Goal: Task Accomplishment & Management: Manage account settings

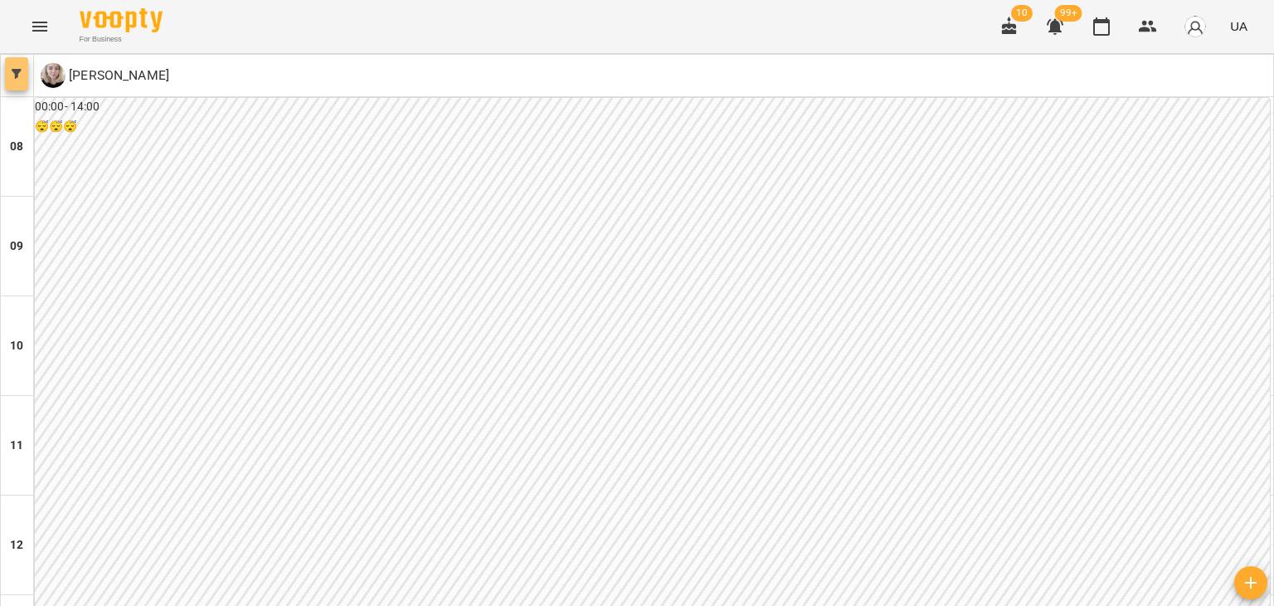
click at [15, 69] on icon "button" at bounding box center [17, 74] width 10 height 10
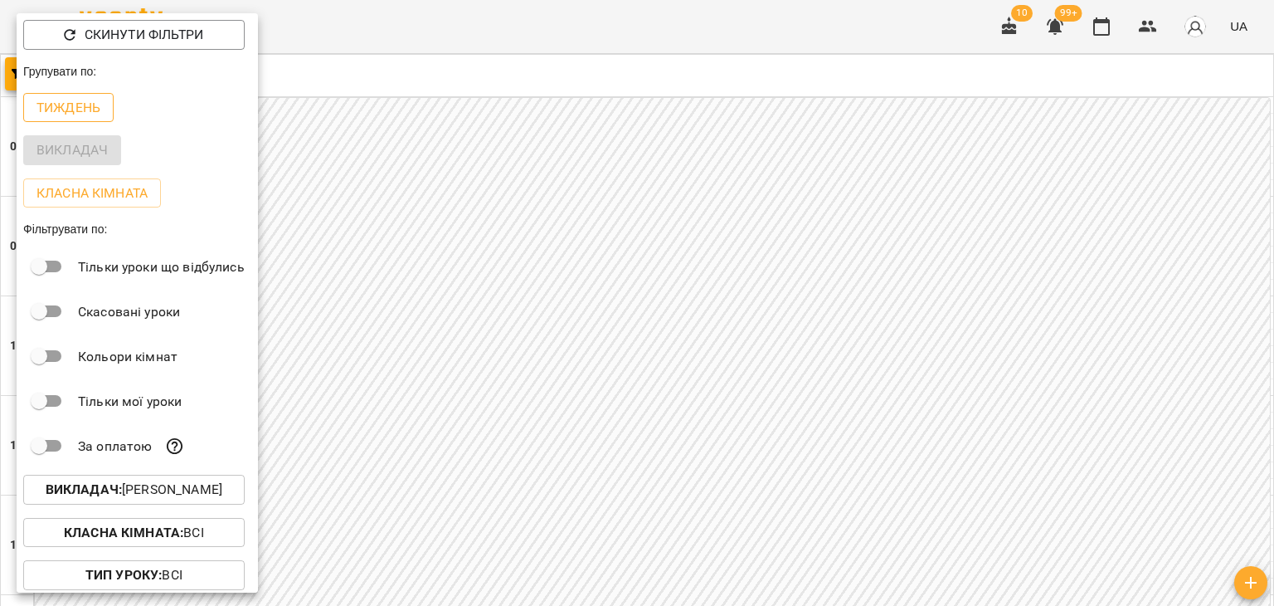
click at [68, 100] on p "Тиждень" at bounding box center [69, 108] width 64 height 20
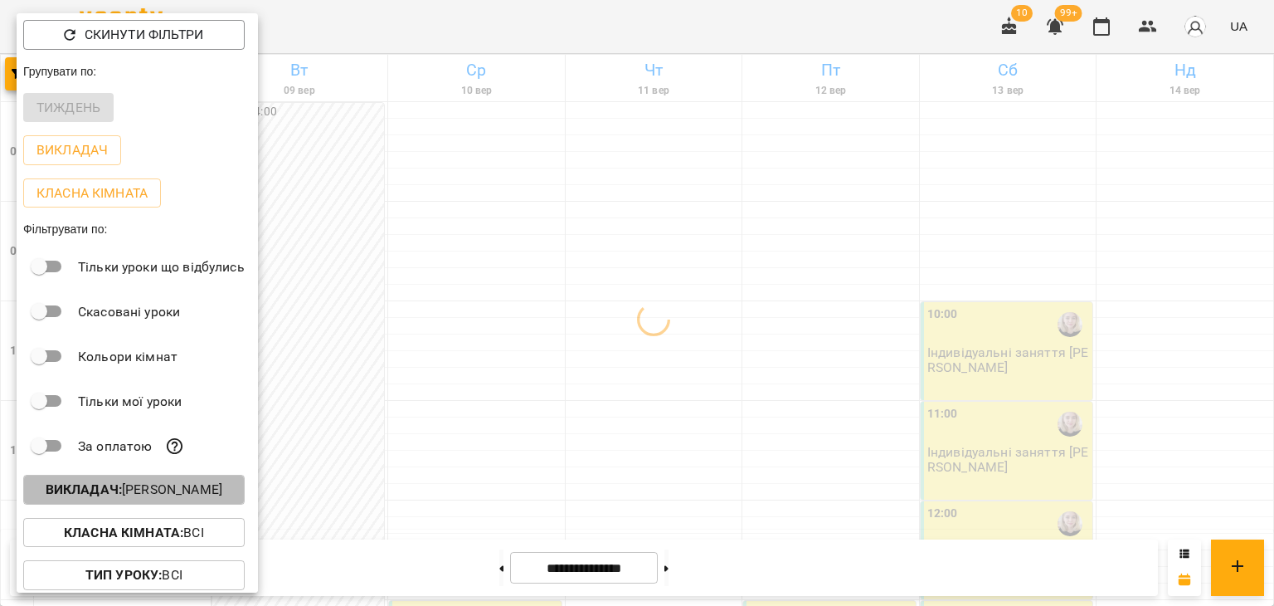
click at [120, 497] on b "Викладач :" at bounding box center [84, 489] width 76 height 16
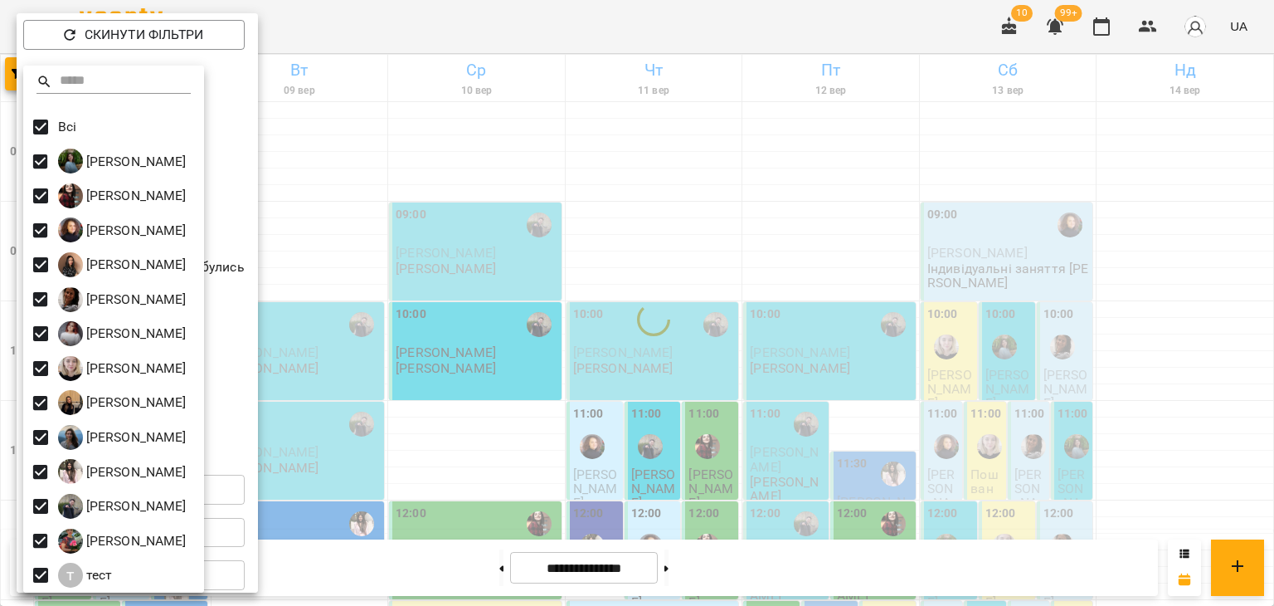
click at [379, 27] on div at bounding box center [637, 303] width 1274 height 606
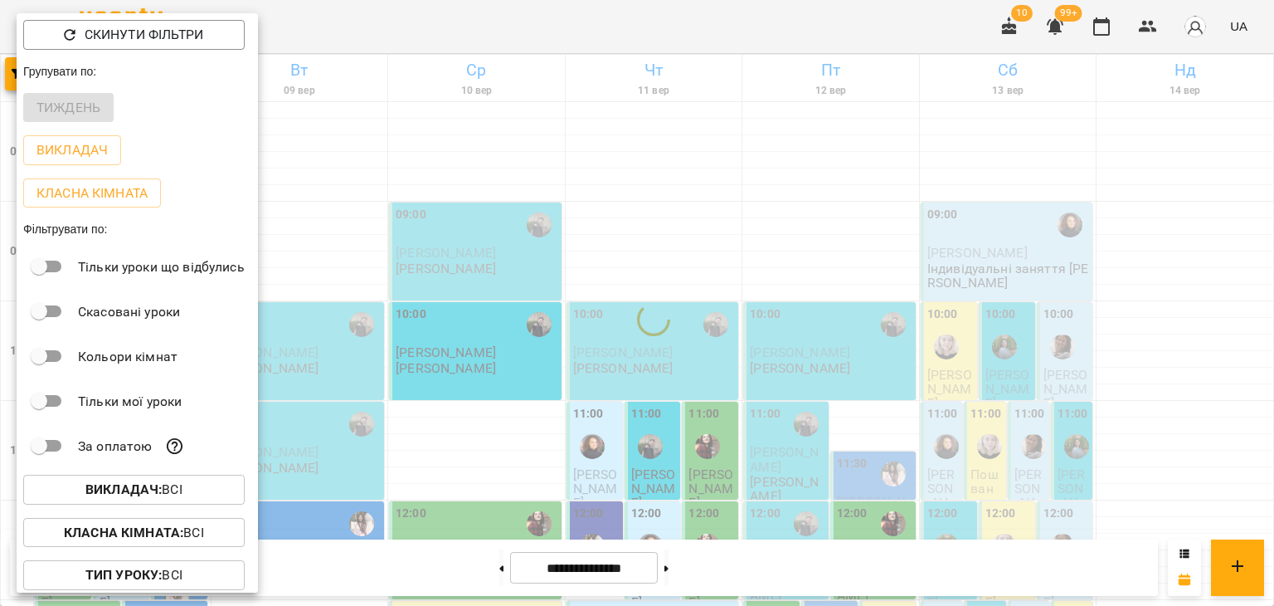
click at [379, 27] on div at bounding box center [637, 303] width 1274 height 606
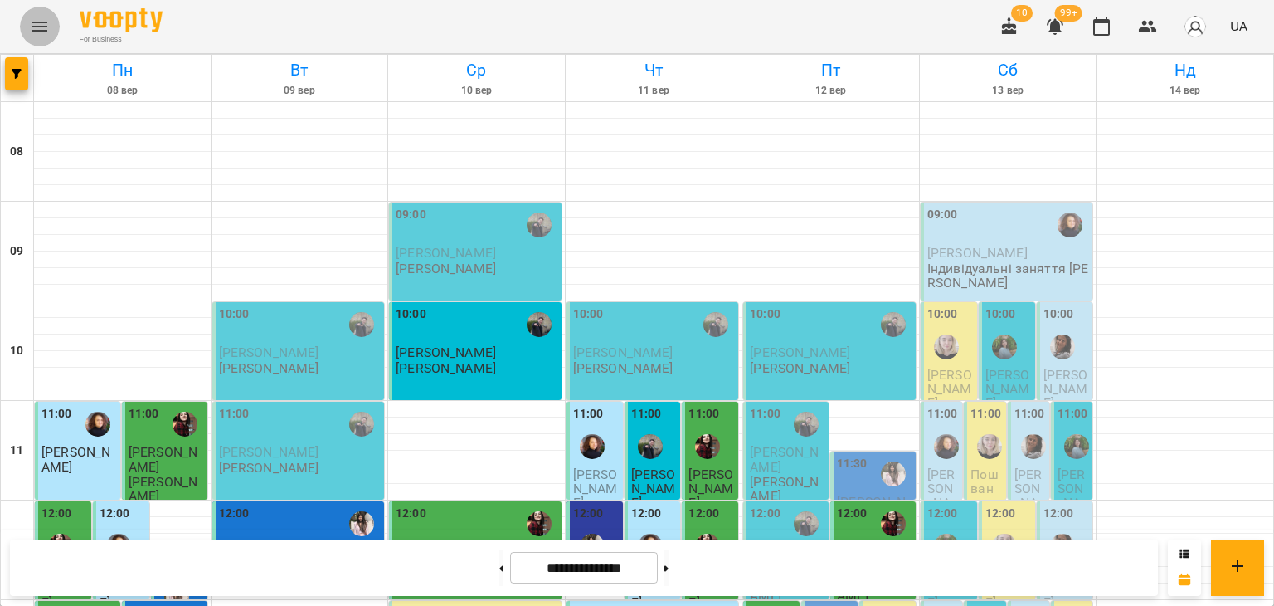
click at [58, 22] on button "Menu" at bounding box center [40, 27] width 40 height 40
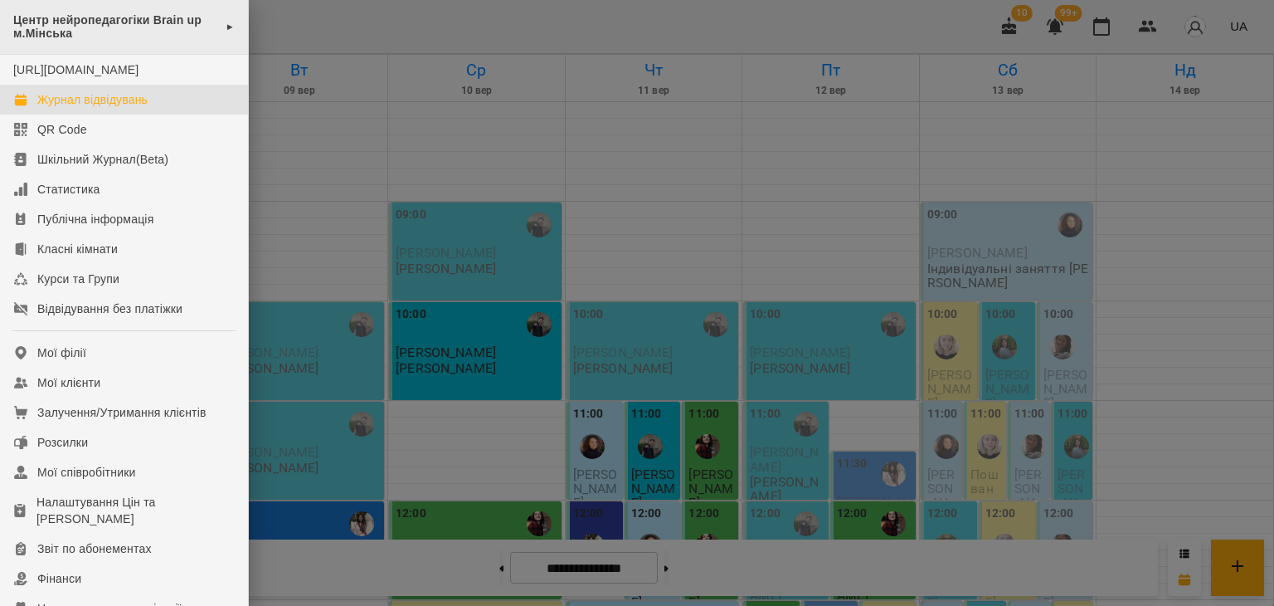
click at [102, 42] on div "Центр нейропедагогіки Brain up м.Мінська ►" at bounding box center [124, 27] width 248 height 55
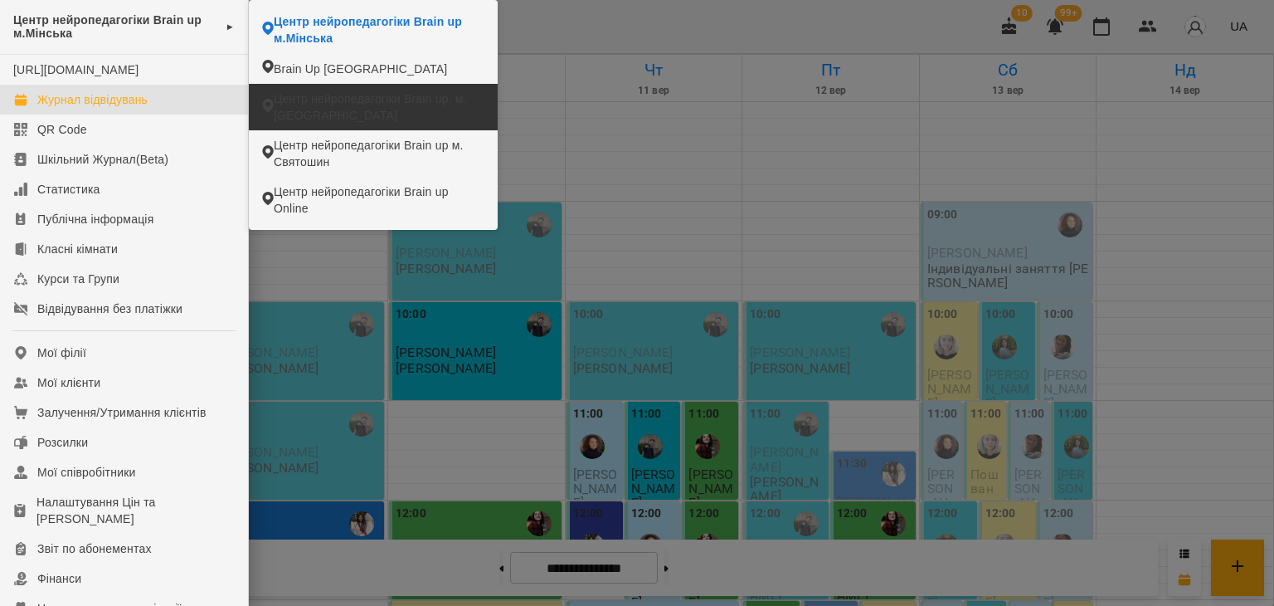
click at [330, 90] on li "Центр нейропедагогіки Brain up. м. [GEOGRAPHIC_DATA]" at bounding box center [373, 107] width 249 height 46
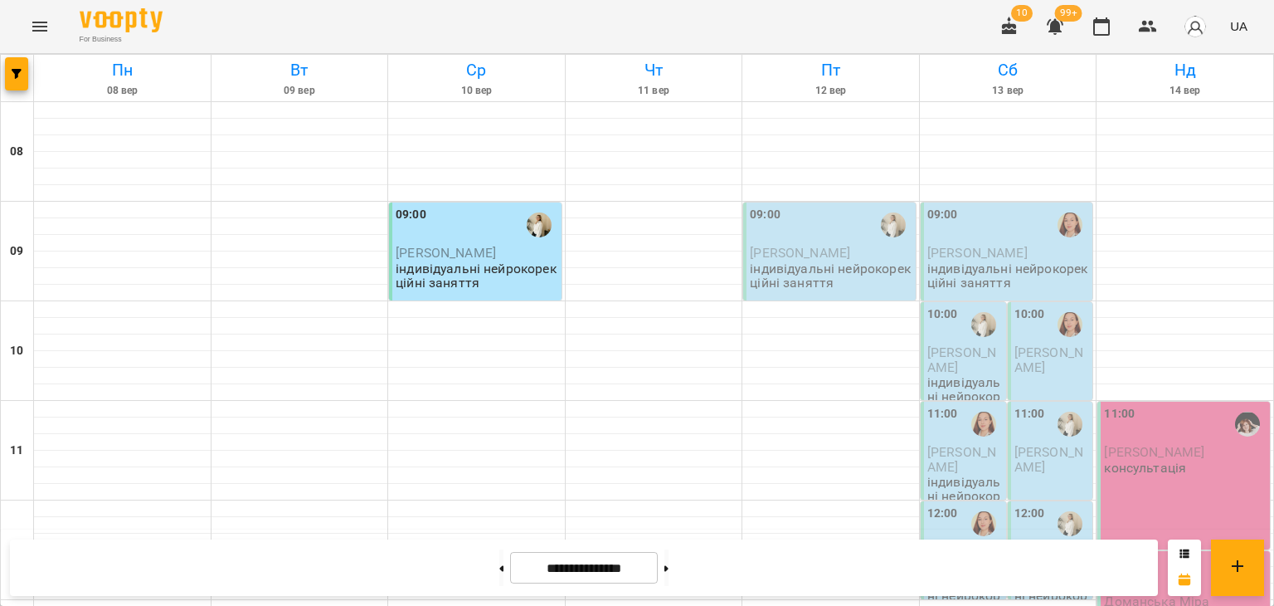
click at [962, 350] on span "[PERSON_NAME]" at bounding box center [961, 359] width 69 height 30
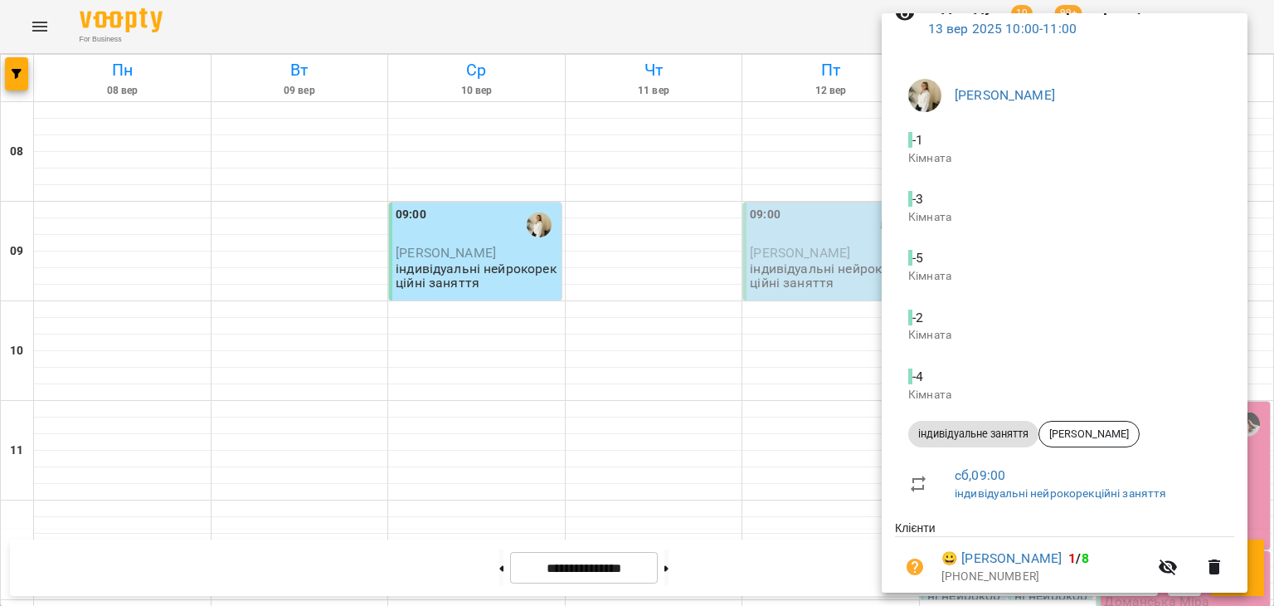
scroll to position [149, 0]
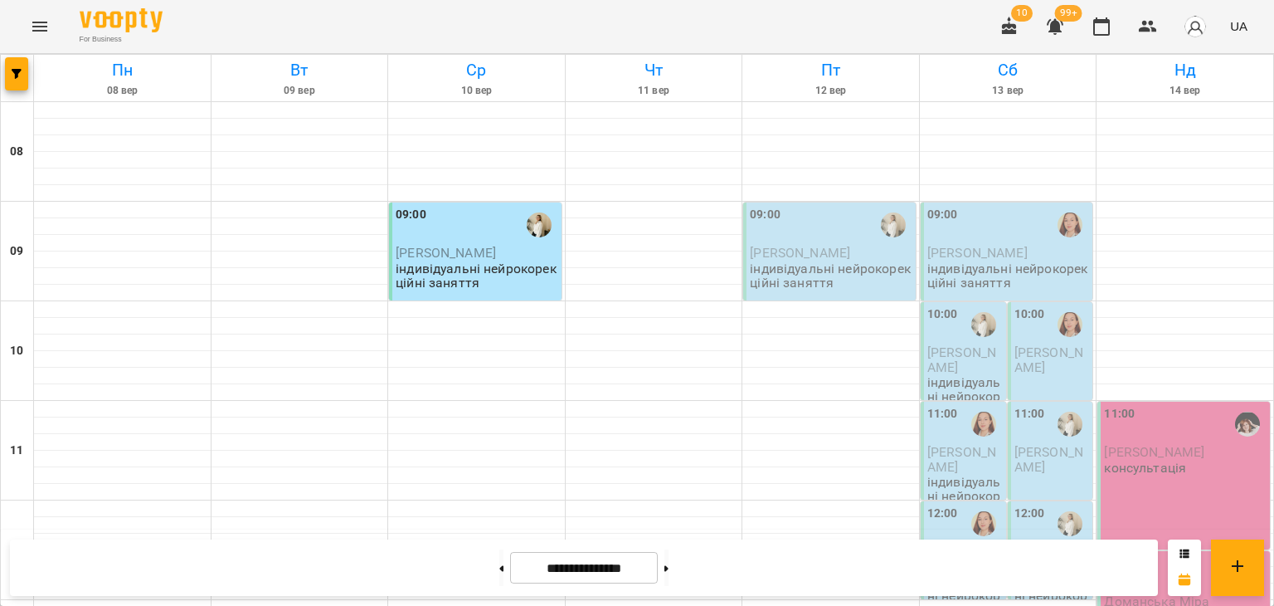
click at [956, 347] on span "[PERSON_NAME]" at bounding box center [961, 359] width 69 height 30
click at [1053, 455] on span "[PERSON_NAME]" at bounding box center [1049, 459] width 69 height 30
click at [952, 493] on p "індивідуальні нейрокорекційні заняття" at bounding box center [964, 503] width 75 height 57
click at [952, 543] on span "[PERSON_NAME]" at bounding box center [961, 558] width 69 height 30
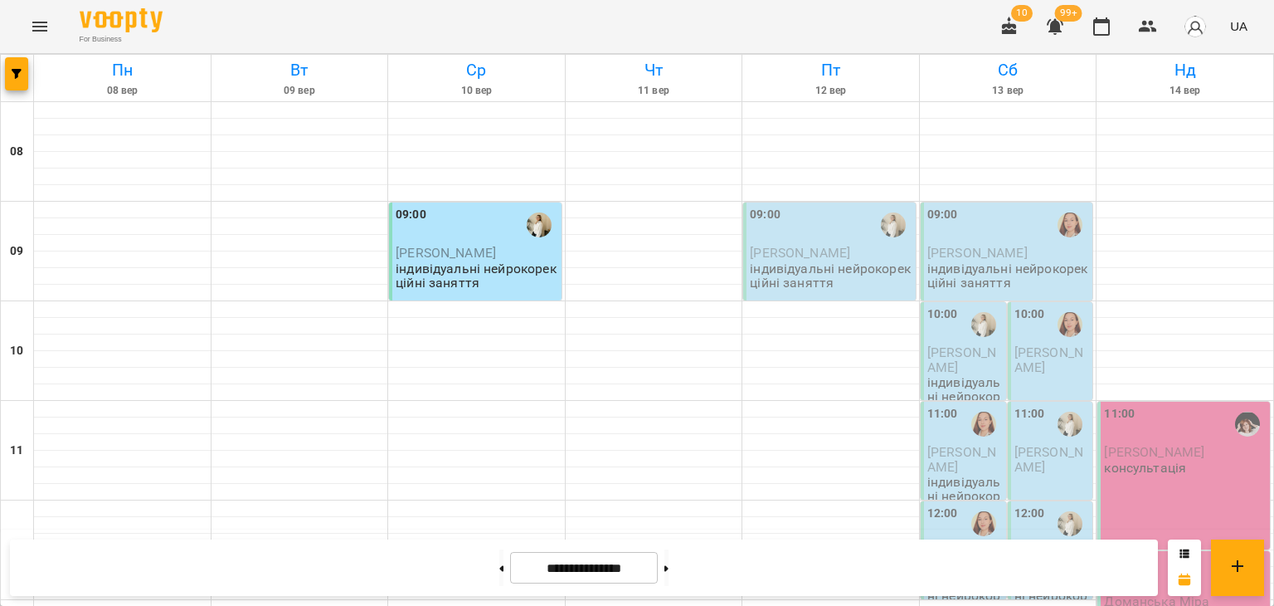
click at [1040, 574] on p "індивідуальні нейрокорекційні заняття" at bounding box center [1052, 602] width 75 height 57
click at [52, 17] on button "Menu" at bounding box center [40, 27] width 40 height 40
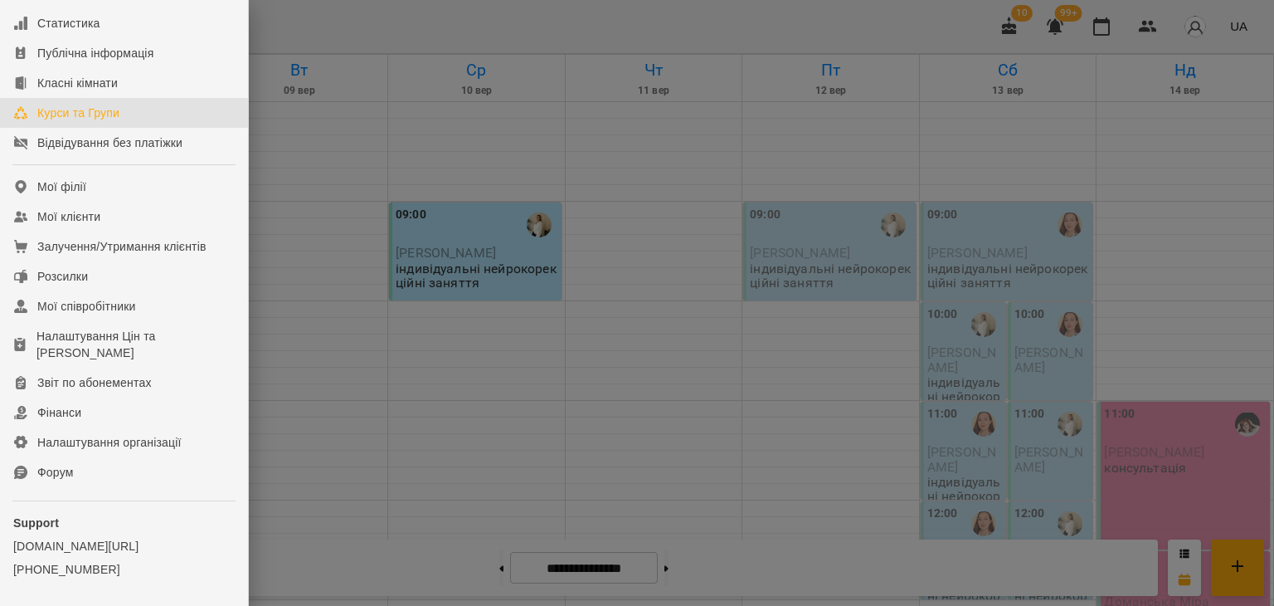
click at [110, 117] on link "Курси та Групи" at bounding box center [124, 113] width 248 height 30
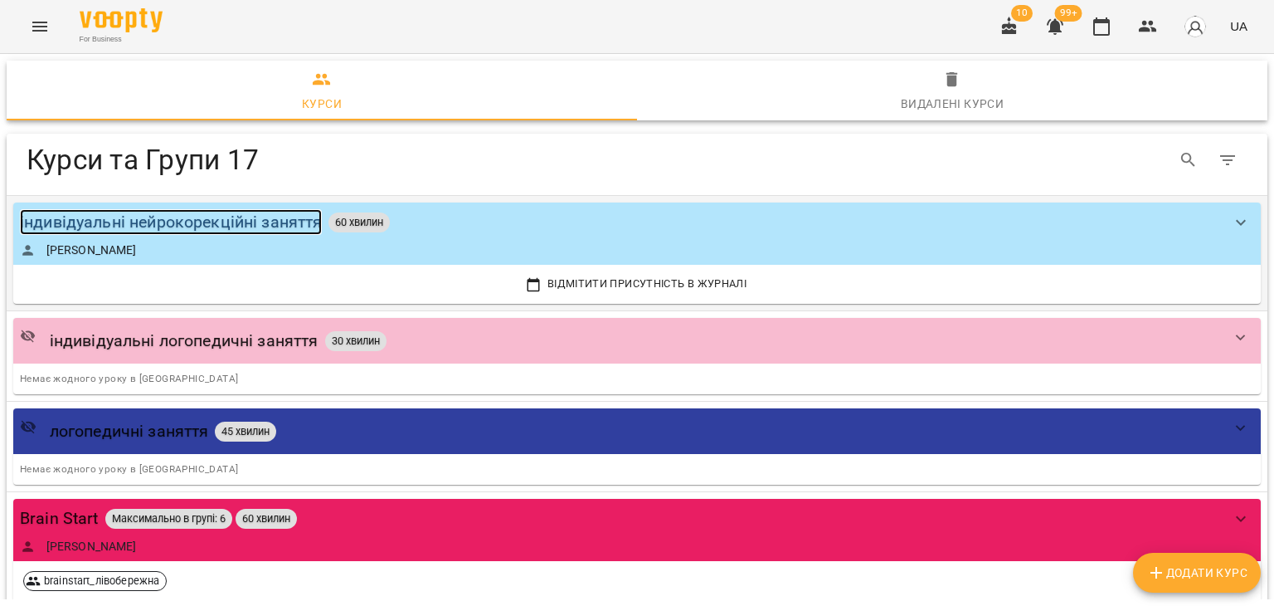
click at [254, 223] on div "індивідуальні нейрокорекційні заняття" at bounding box center [171, 222] width 302 height 26
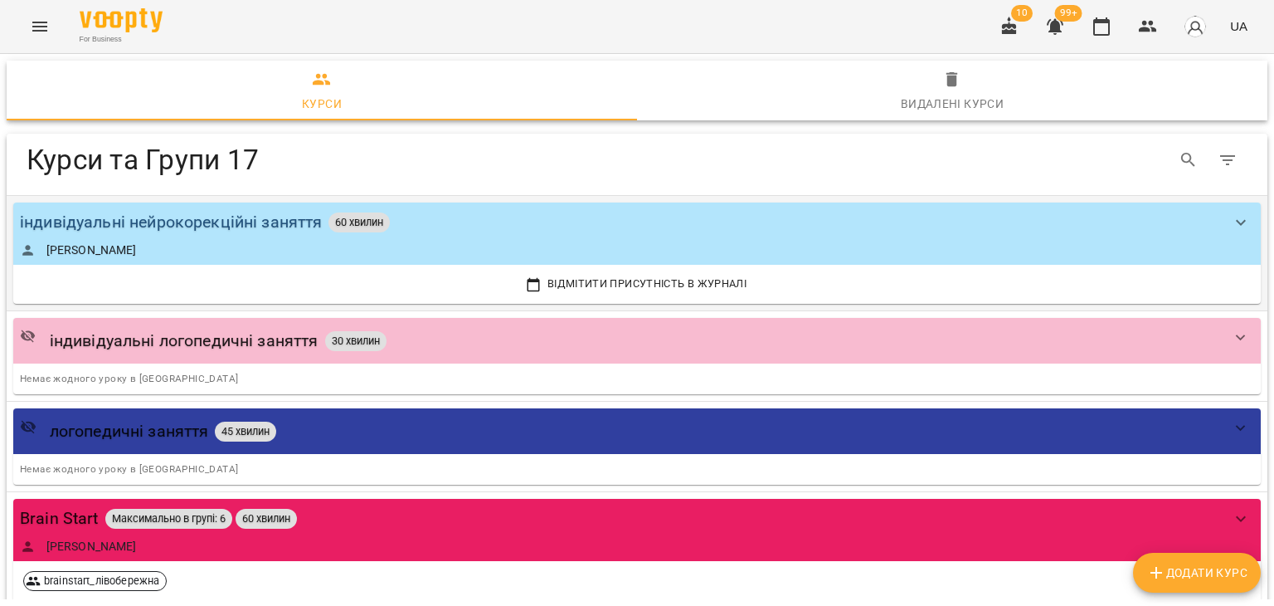
select select "**********"
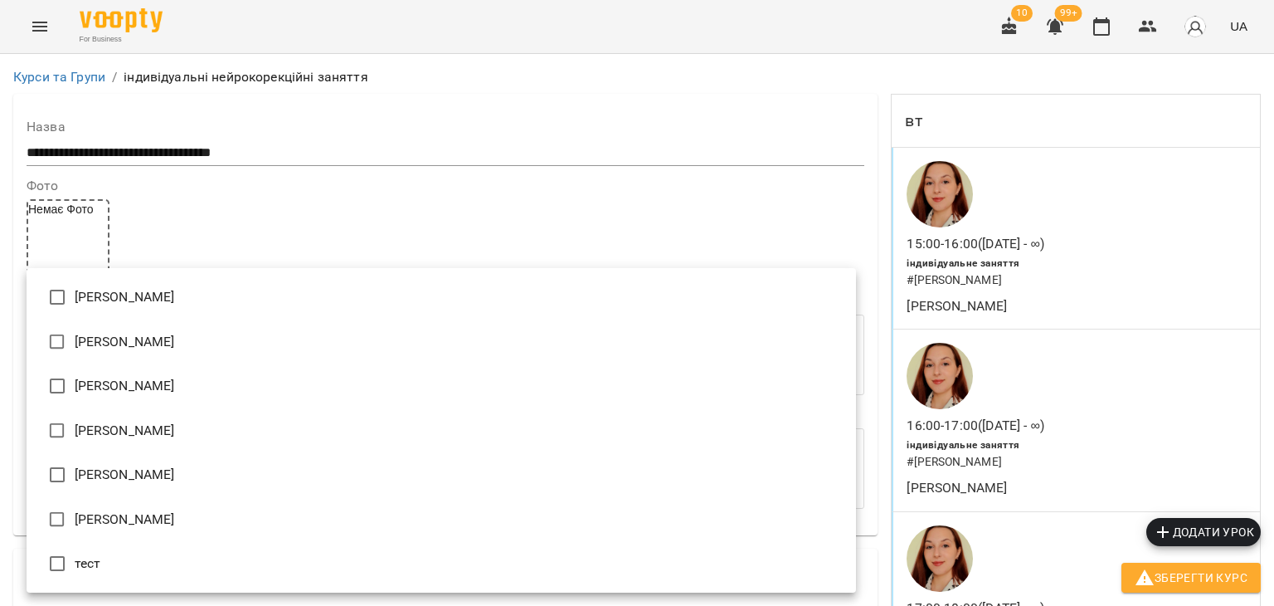
click at [1187, 565] on div at bounding box center [637, 303] width 1274 height 606
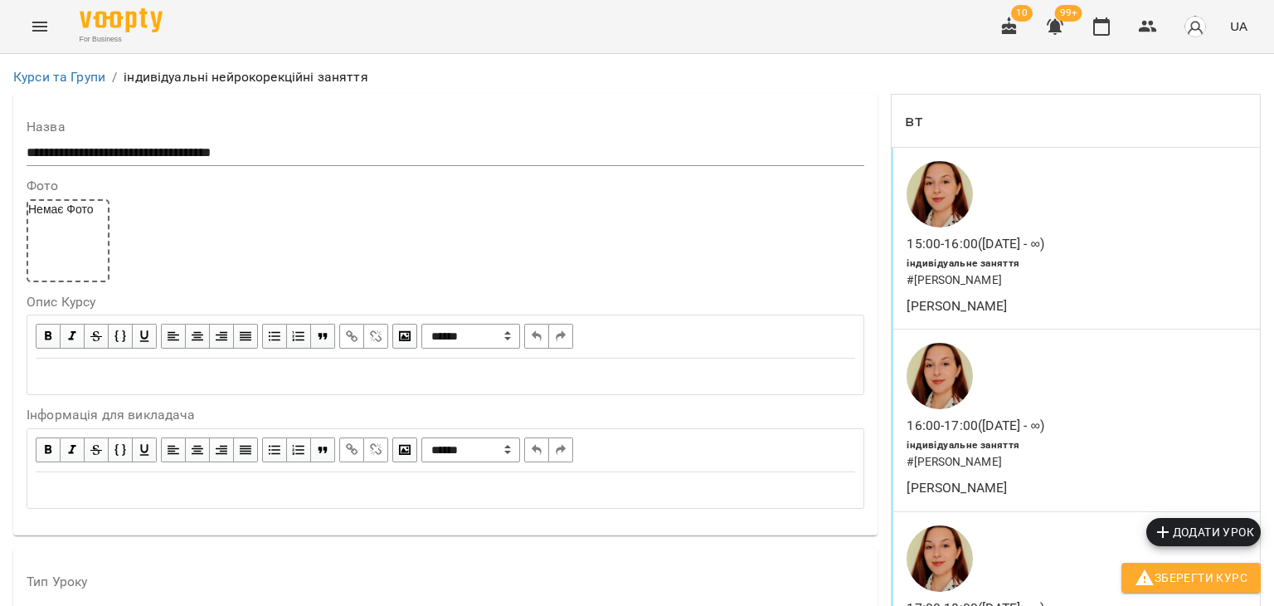
scroll to position [498, 0]
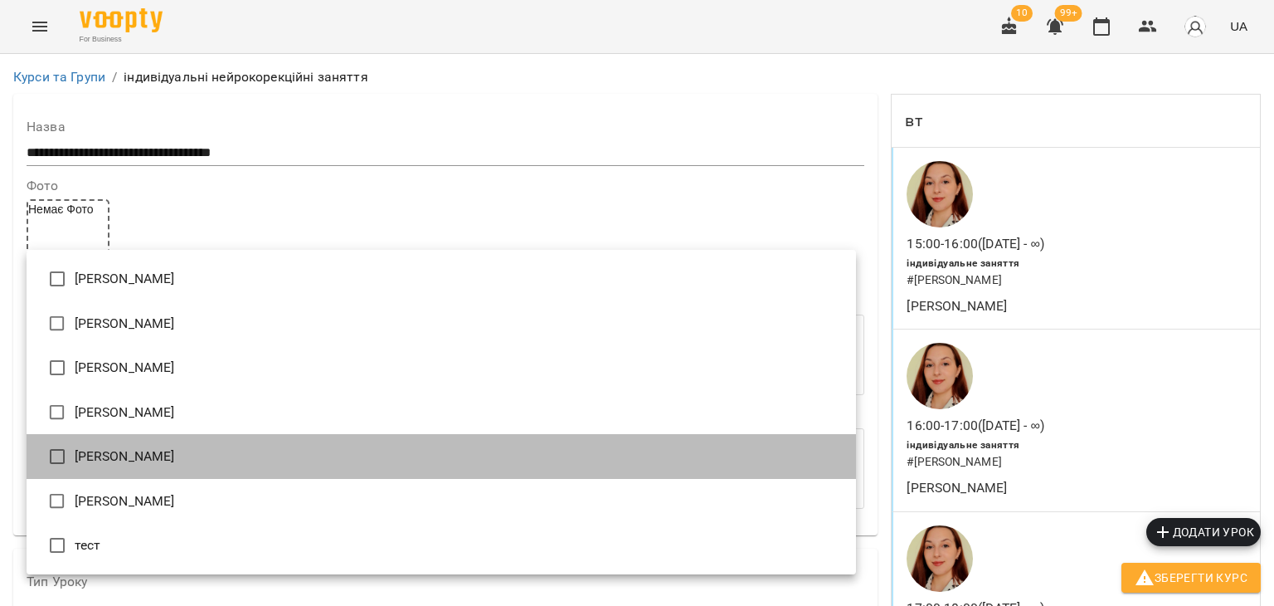
click at [98, 455] on li "[PERSON_NAME]" at bounding box center [442, 456] width 830 height 45
type input "**********"
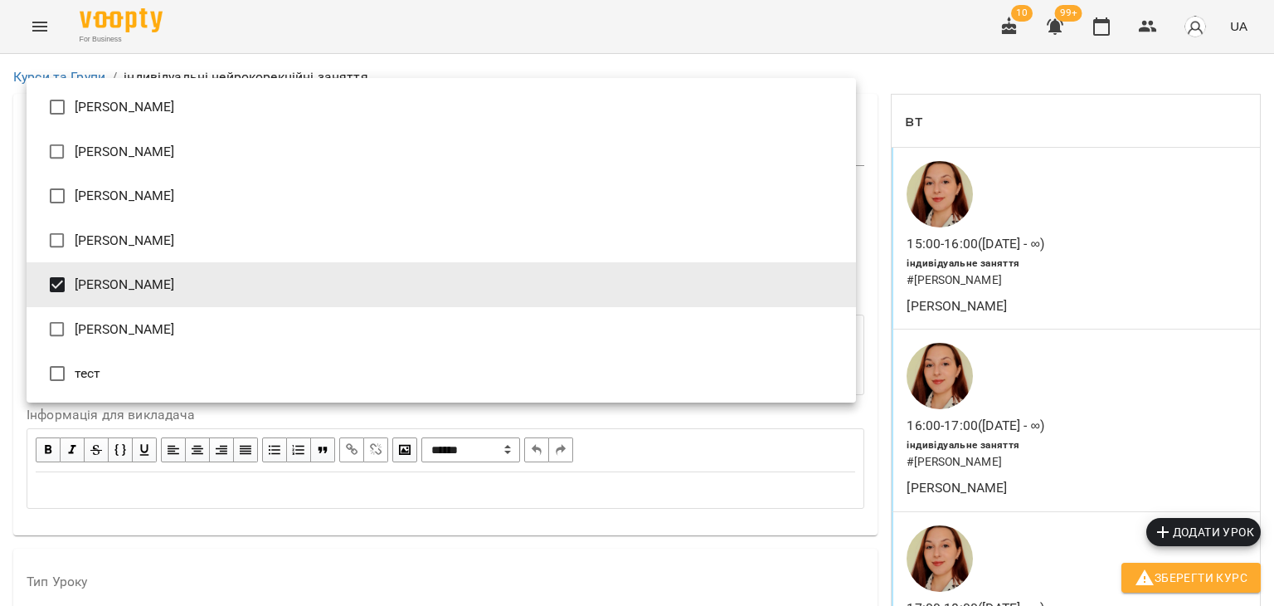
click at [0, 342] on div at bounding box center [637, 303] width 1274 height 606
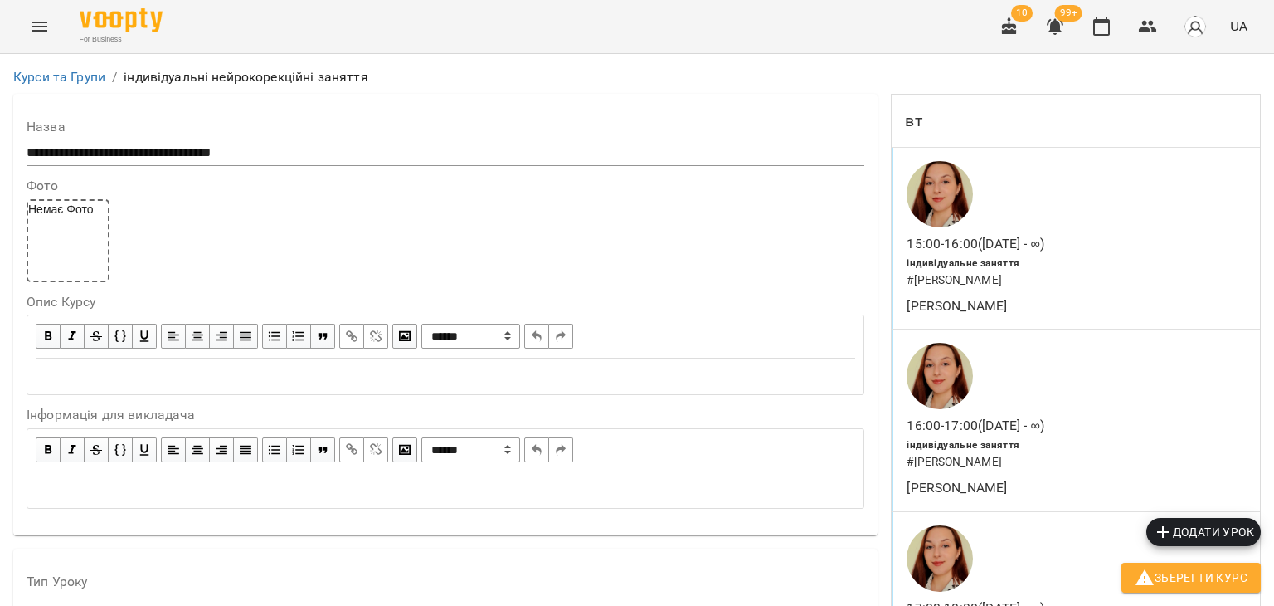
scroll to position [0, 0]
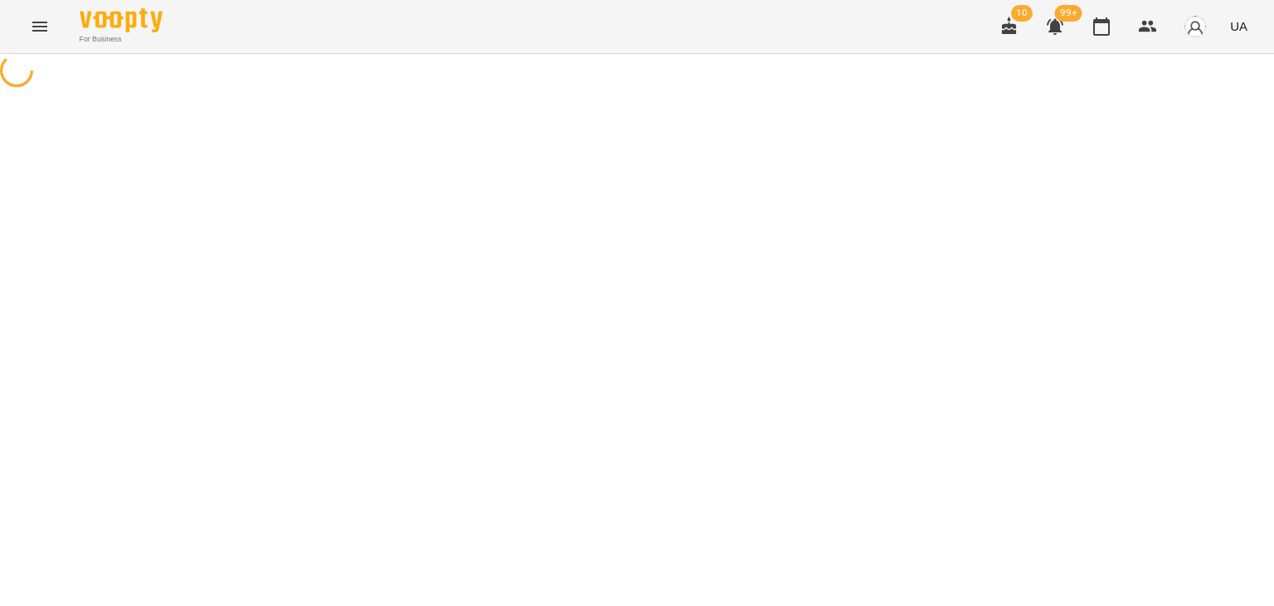
select select "**********"
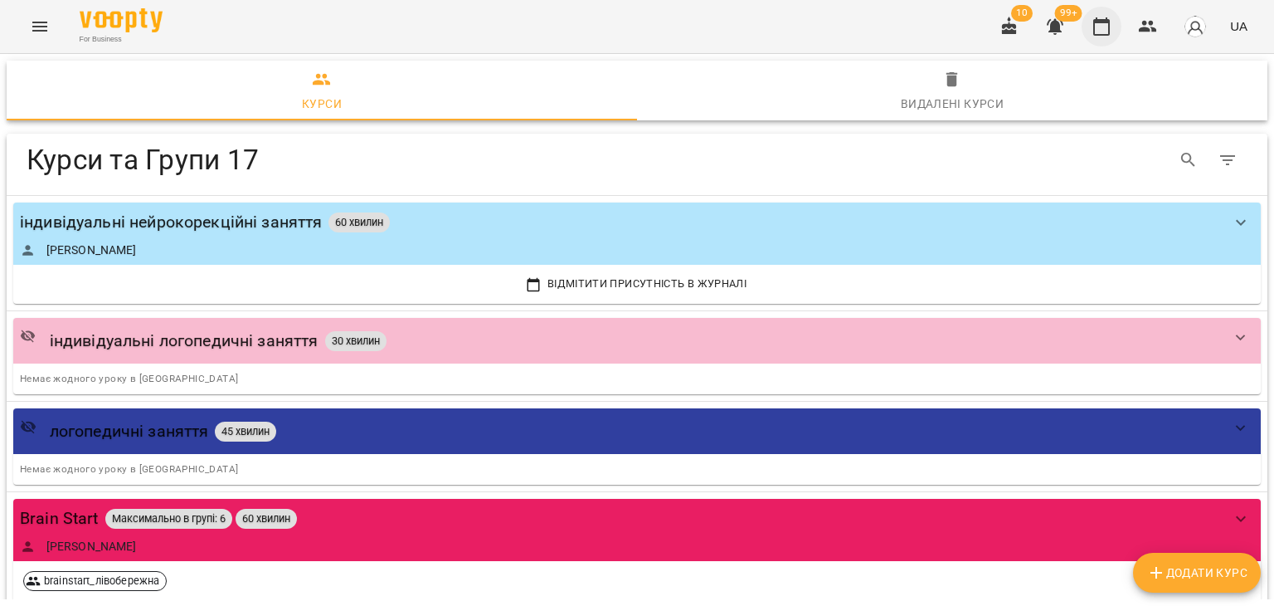
click at [1103, 19] on icon "button" at bounding box center [1101, 26] width 17 height 18
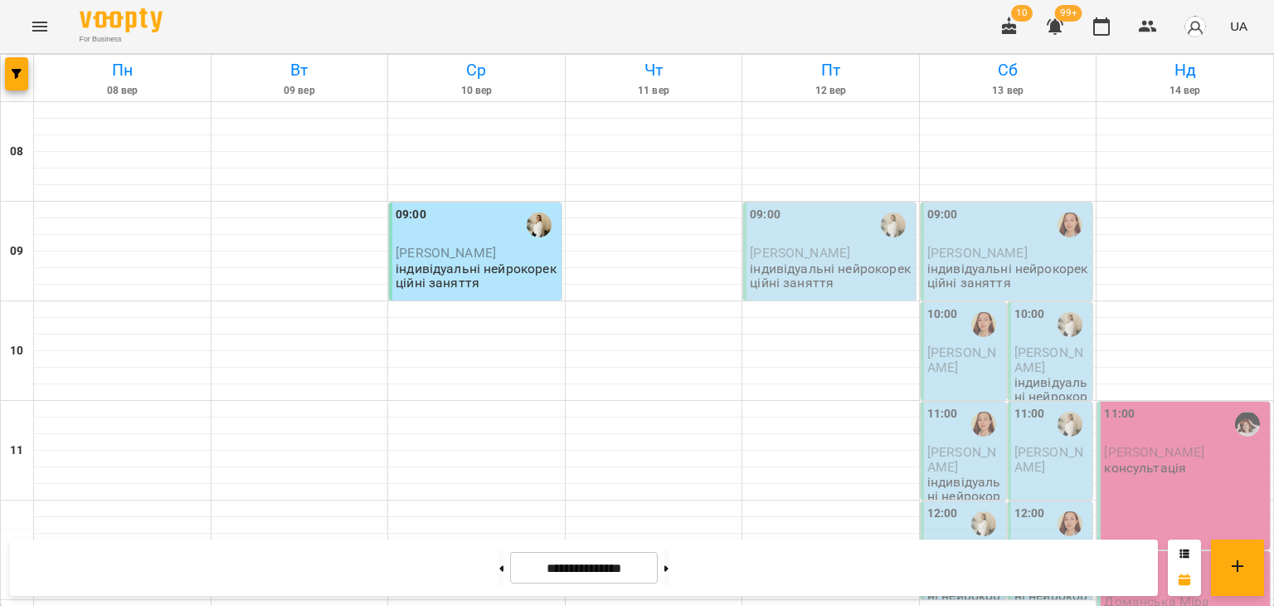
click at [1072, 27] on button "button" at bounding box center [1055, 27] width 40 height 40
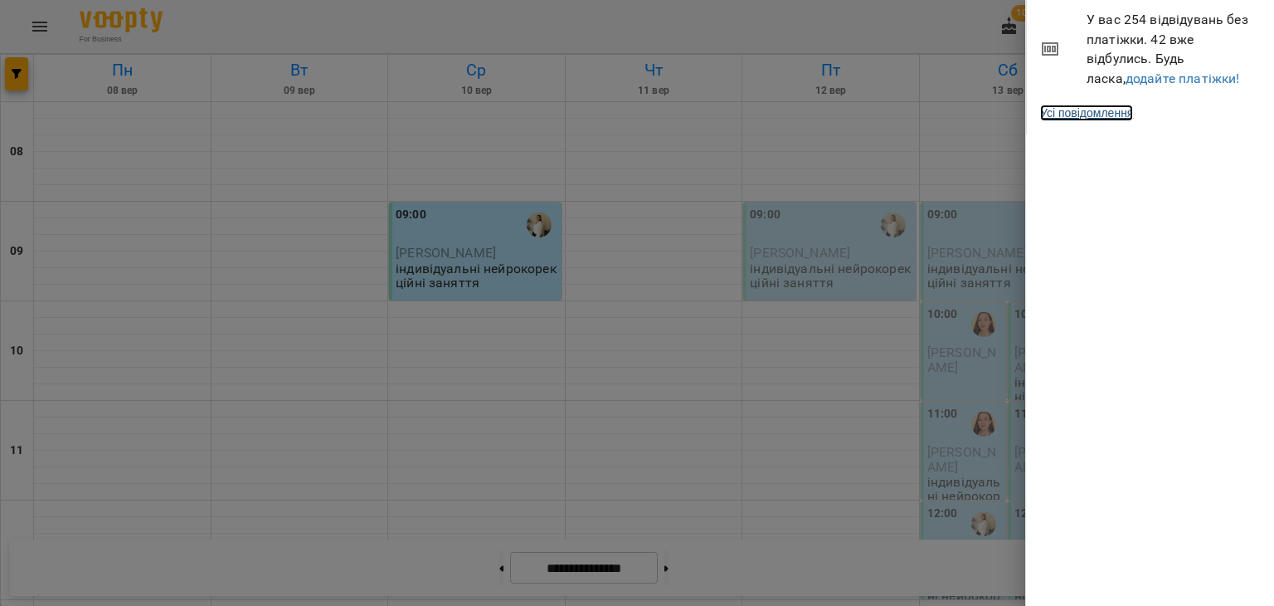
click at [1066, 107] on link "Усі повідомлення" at bounding box center [1086, 113] width 93 height 17
